Goal: Transaction & Acquisition: Book appointment/travel/reservation

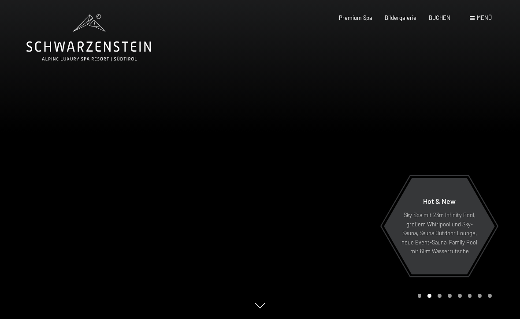
click at [442, 19] on span "BUCHEN" at bounding box center [440, 17] width 22 height 7
click at [438, 16] on span "BUCHEN" at bounding box center [440, 17] width 22 height 7
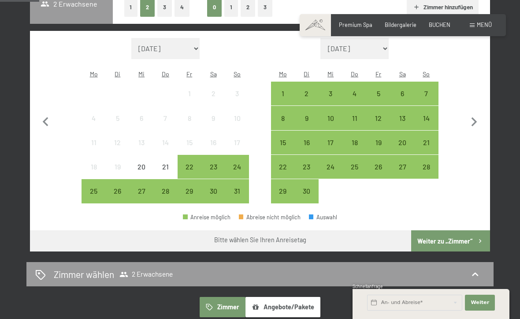
scroll to position [195, 0]
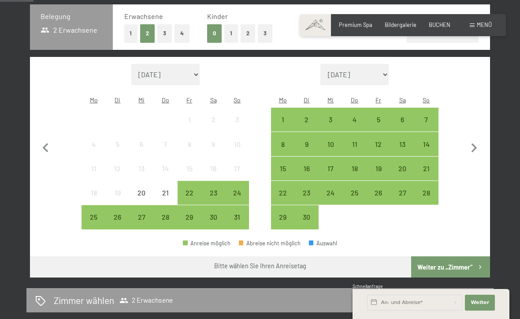
click at [477, 140] on icon "button" at bounding box center [474, 148] width 19 height 19
select select "2025-09-01"
select select "2025-10-01"
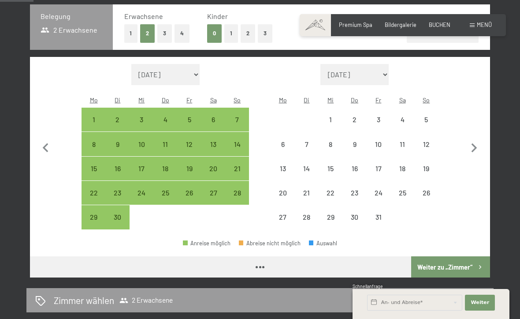
select select "2025-09-01"
select select "2025-10-01"
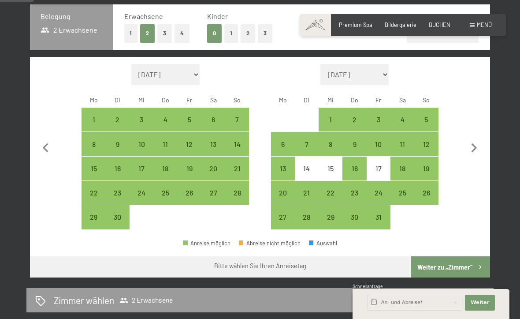
click at [474, 139] on icon "button" at bounding box center [474, 148] width 19 height 19
select select "2025-10-01"
select select "2025-11-01"
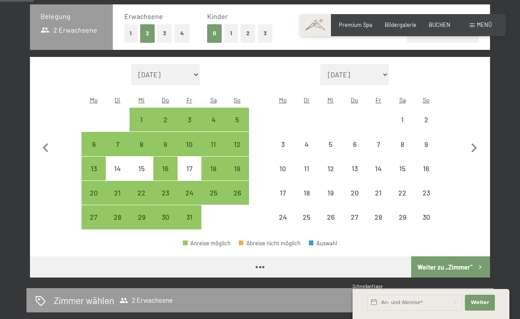
select select "2025-10-01"
select select "2025-11-01"
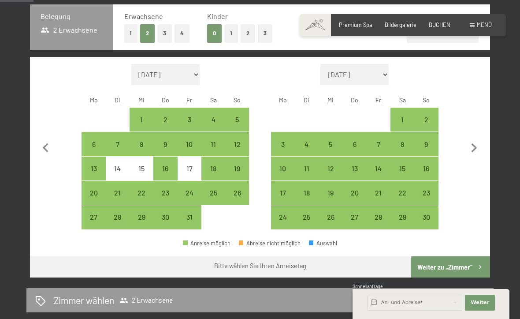
click at [476, 140] on icon "button" at bounding box center [474, 148] width 19 height 19
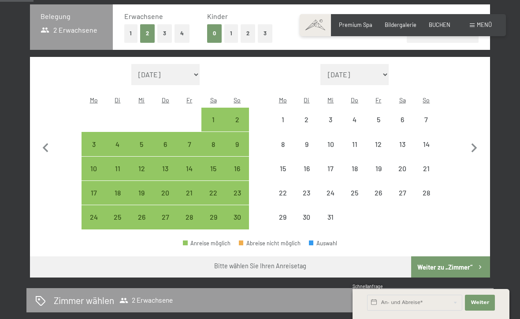
select select "2025-11-01"
select select "2025-12-01"
select select "2025-11-01"
select select "2025-12-01"
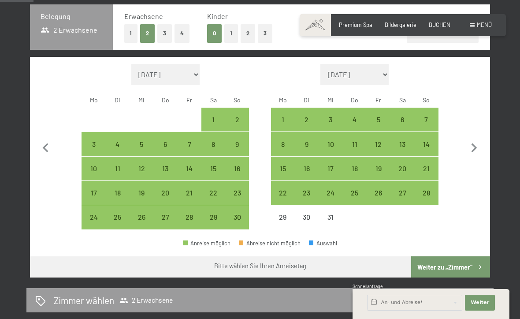
click at [478, 139] on icon "button" at bounding box center [474, 148] width 19 height 19
select select "2025-12-01"
select select "2026-01-01"
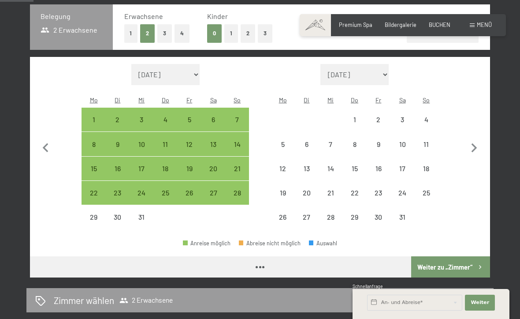
select select "2025-12-01"
select select "2026-01-01"
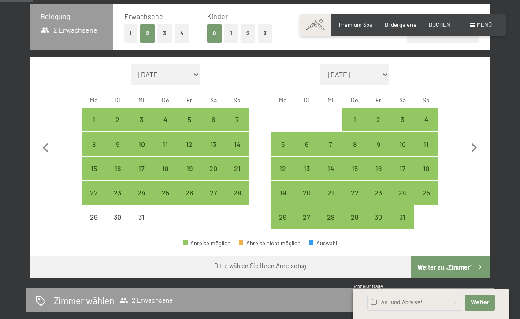
click at [405, 141] on div "10" at bounding box center [402, 152] width 22 height 22
select select "2025-12-01"
select select "2026-01-01"
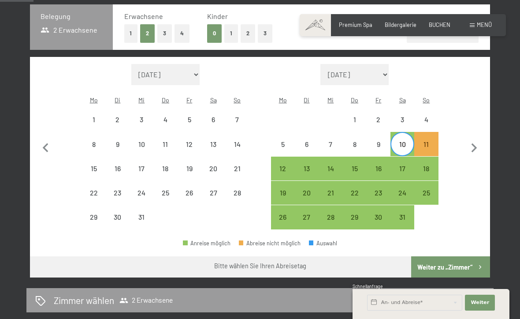
click at [404, 165] on div "17" at bounding box center [402, 176] width 22 height 22
select select "2025-12-01"
select select "2026-01-01"
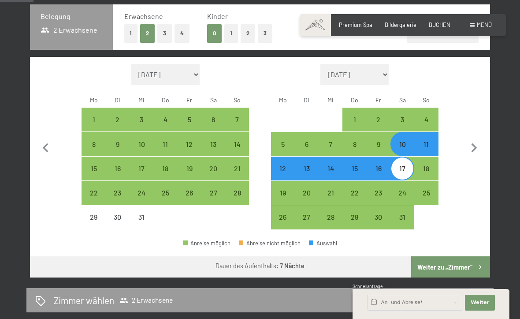
click at [458, 256] on button "Weiter zu „Zimmer“" at bounding box center [450, 266] width 79 height 21
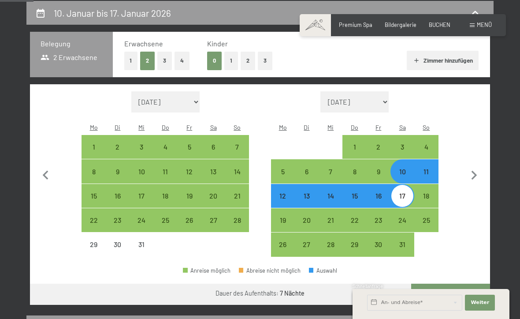
select select "2025-12-01"
select select "2026-01-01"
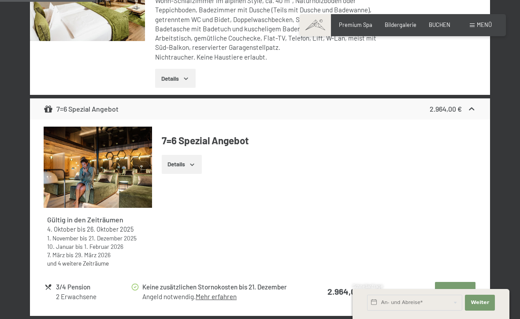
scroll to position [693, 0]
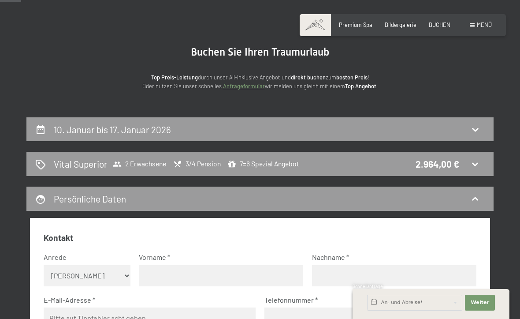
scroll to position [0, 0]
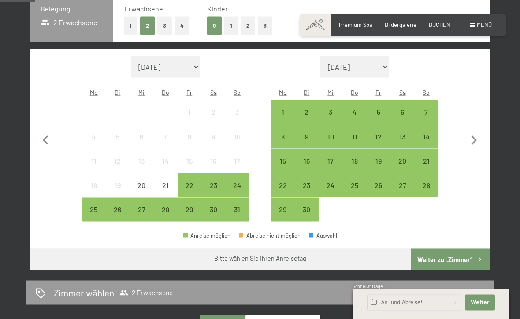
click at [473, 134] on icon "button" at bounding box center [474, 140] width 19 height 19
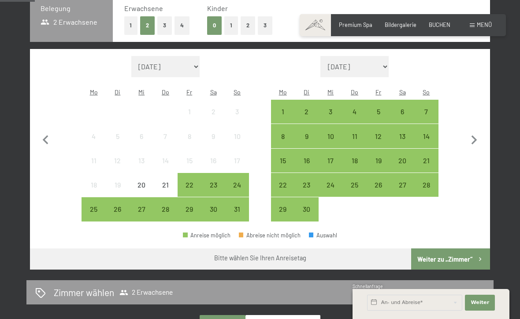
select select "2025-09-01"
select select "2025-10-01"
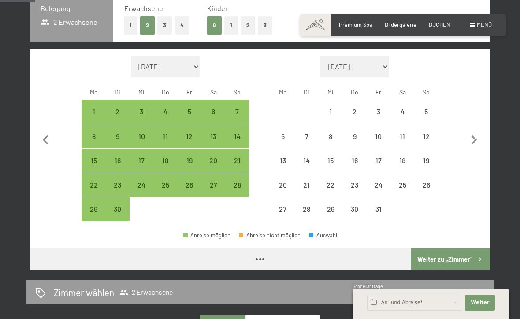
click at [479, 138] on icon "button" at bounding box center [474, 140] width 19 height 19
select select "2025-10-01"
select select "2025-11-01"
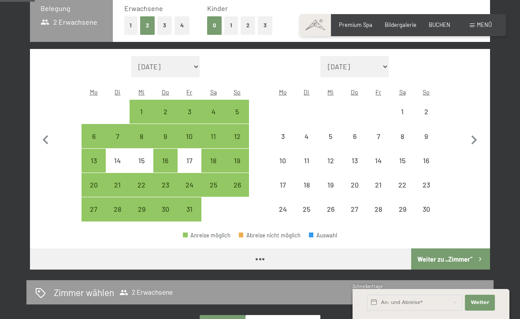
click at [478, 140] on icon "button" at bounding box center [474, 140] width 19 height 19
select select "2025-11-01"
select select "2025-12-01"
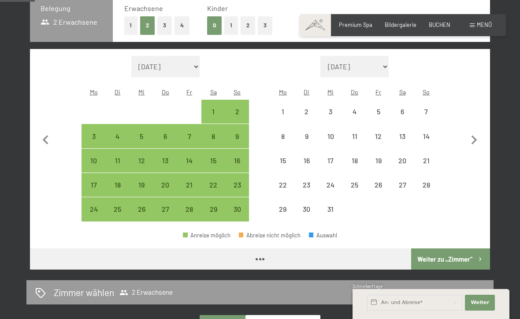
click at [478, 136] on icon "button" at bounding box center [474, 140] width 19 height 19
select select "2025-12-01"
select select "2026-01-01"
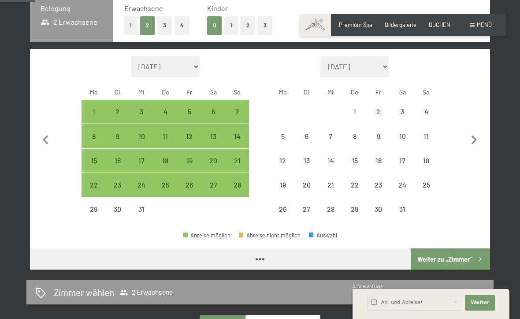
select select "2025-12-01"
select select "2026-01-01"
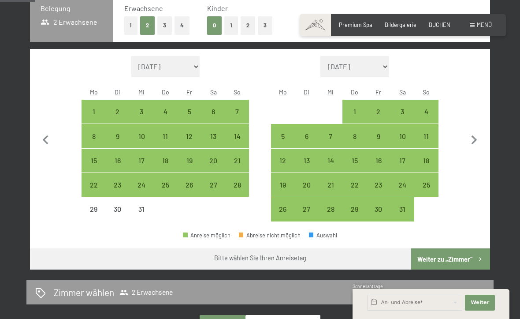
click at [424, 157] on div "18" at bounding box center [426, 168] width 22 height 22
select select "2025-12-01"
select select "2026-01-01"
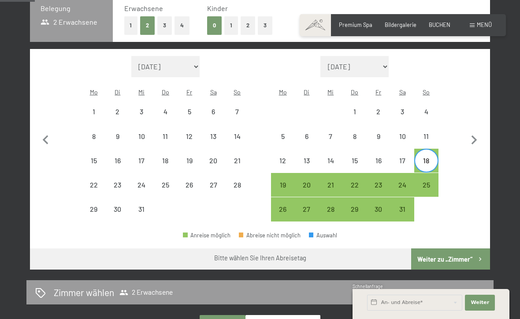
click at [426, 181] on div "25" at bounding box center [426, 192] width 22 height 22
select select "2025-12-01"
select select "2026-01-01"
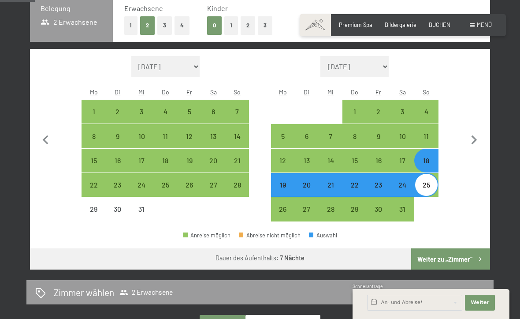
click at [454, 248] on button "Weiter zu „Zimmer“" at bounding box center [450, 258] width 79 height 21
select select "2025-12-01"
select select "2026-01-01"
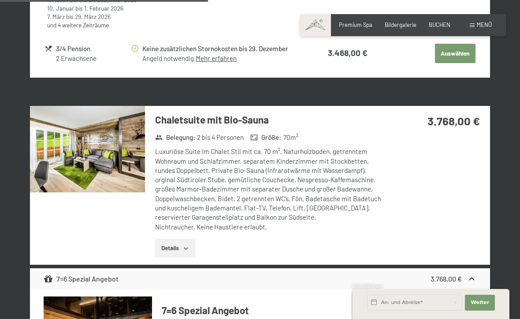
scroll to position [1349, 0]
